Goal: Check status

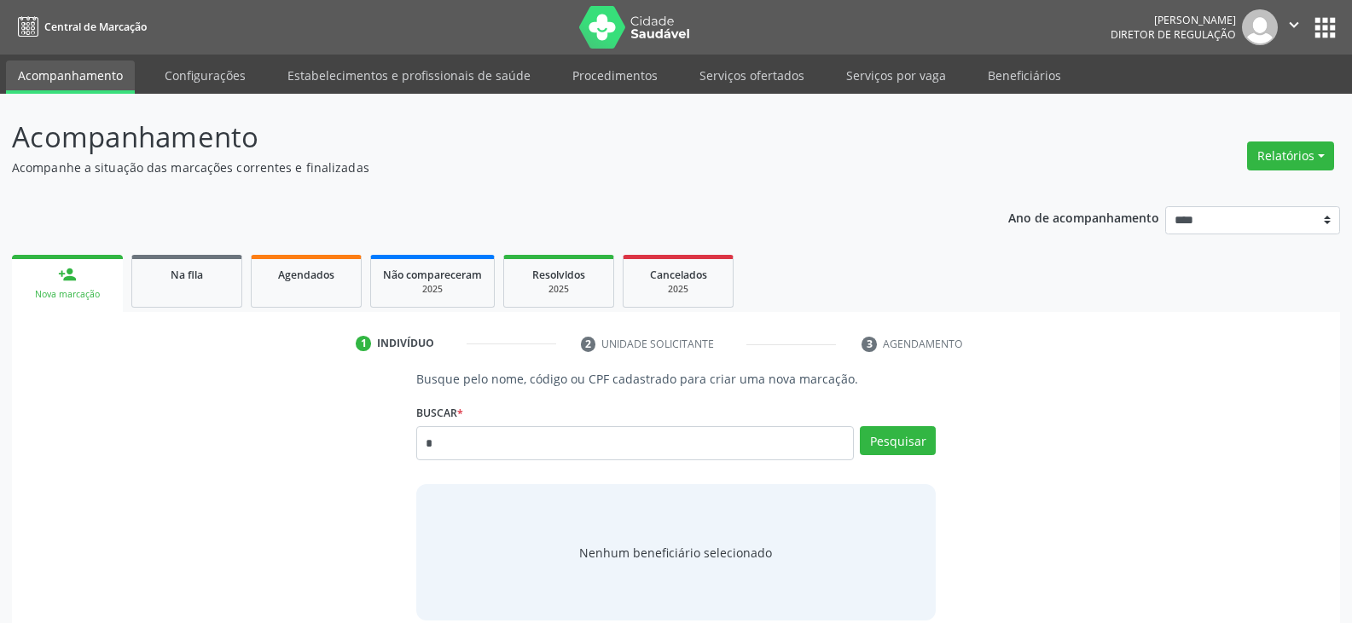
click at [802, 168] on p "Acompanhe a situação das marcações correntes e finalizadas" at bounding box center [476, 168] width 929 height 18
click at [908, 131] on p "Acompanhamento" at bounding box center [476, 137] width 929 height 43
drag, startPoint x: 16, startPoint y: 136, endPoint x: 292, endPoint y: 134, distance: 276.3
click at [292, 134] on p "Acompanhamento" at bounding box center [476, 137] width 929 height 43
click at [275, 136] on p "Acompanhamento" at bounding box center [476, 137] width 929 height 43
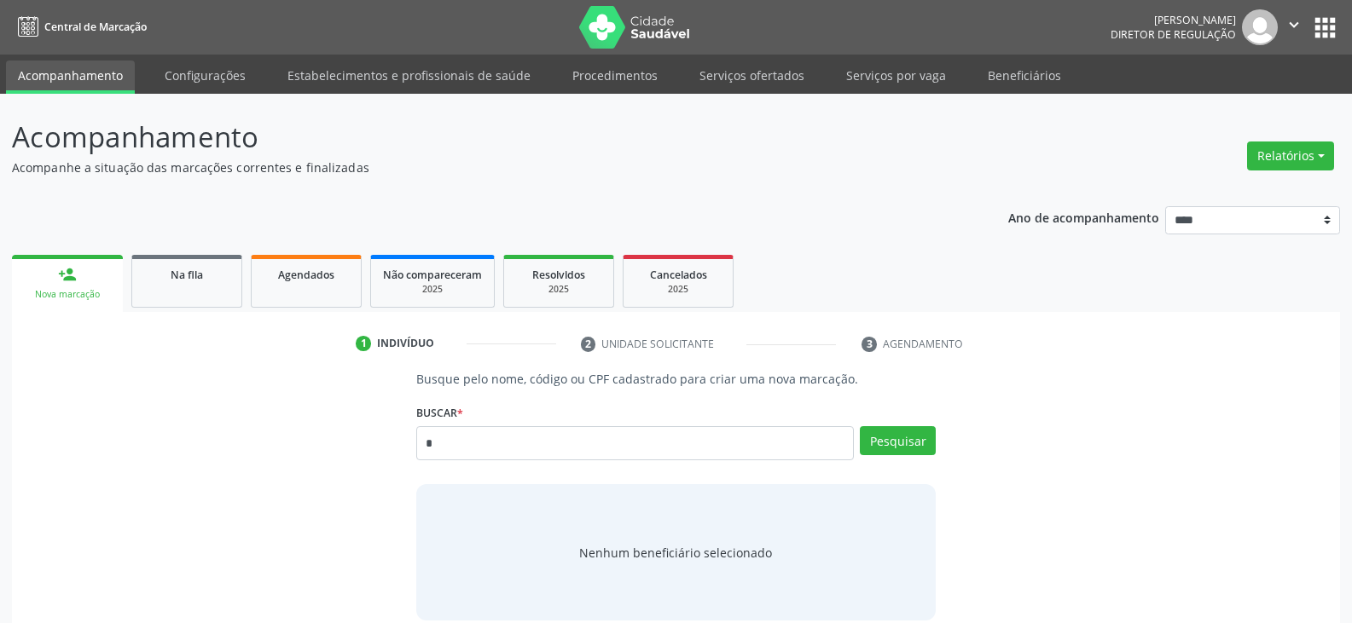
click at [266, 139] on p "Acompanhamento" at bounding box center [476, 137] width 929 height 43
drag, startPoint x: 18, startPoint y: 136, endPoint x: 295, endPoint y: 141, distance: 277.2
click at [295, 141] on p "Acompanhamento" at bounding box center [476, 137] width 929 height 43
click at [298, 142] on p "Acompanhamento" at bounding box center [476, 137] width 929 height 43
click at [229, 131] on p "Acompanhamento" at bounding box center [476, 137] width 929 height 43
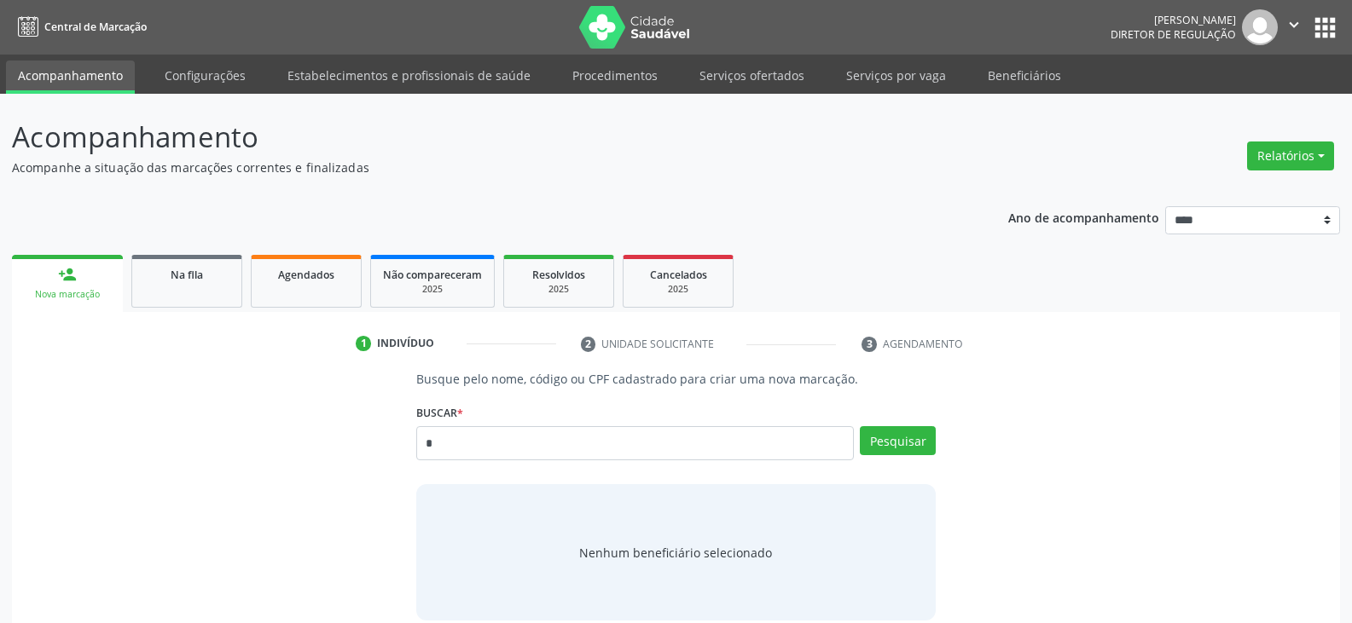
click at [227, 135] on p "Acompanhamento" at bounding box center [476, 137] width 929 height 43
click at [227, 136] on p "Acompanhamento" at bounding box center [476, 137] width 929 height 43
click at [227, 140] on p "Acompanhamento" at bounding box center [476, 137] width 929 height 43
